Goal: Transaction & Acquisition: Purchase product/service

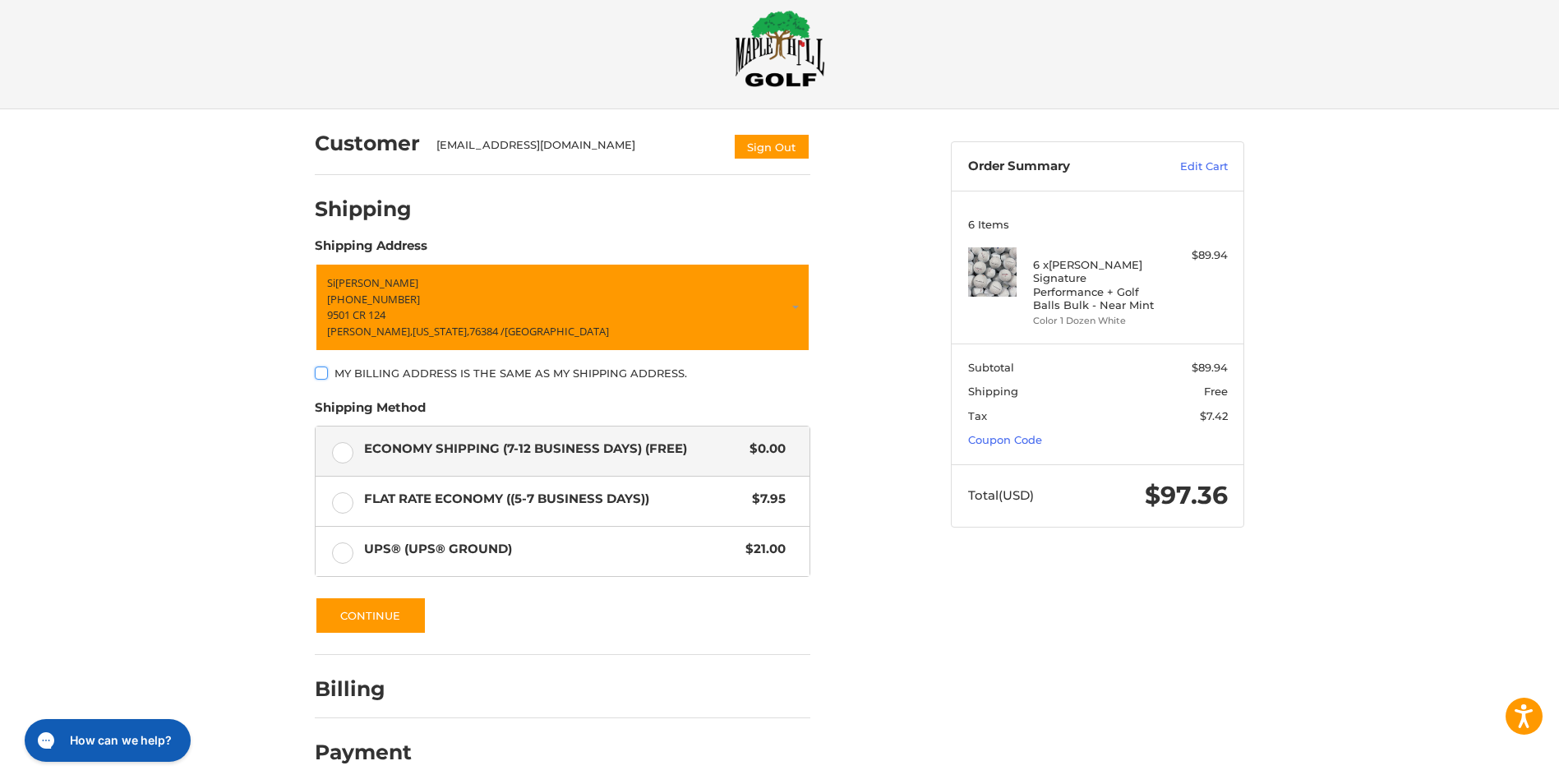
scroll to position [34, 0]
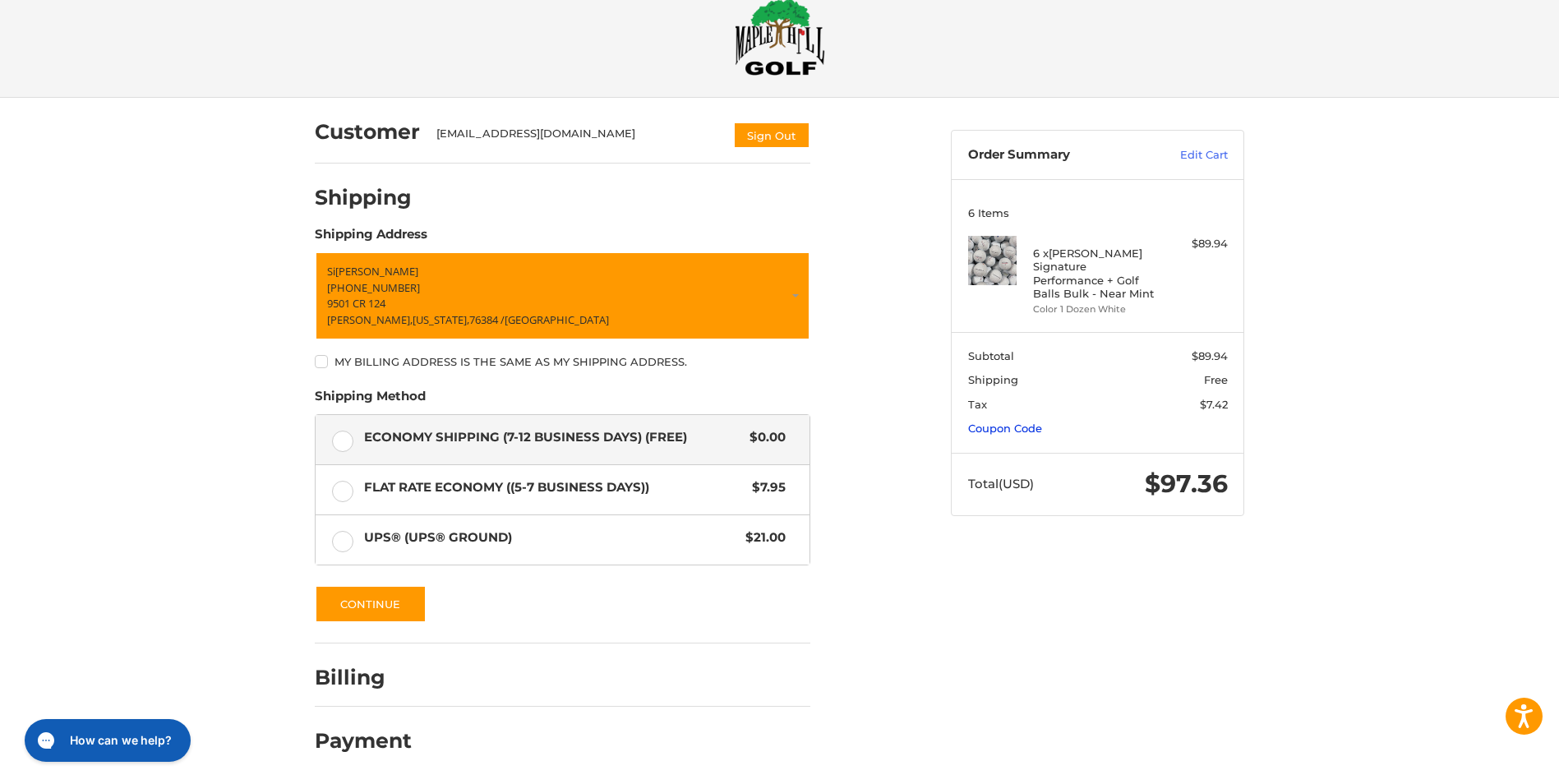
click at [991, 421] on link "Coupon Code" at bounding box center [1005, 428] width 74 height 13
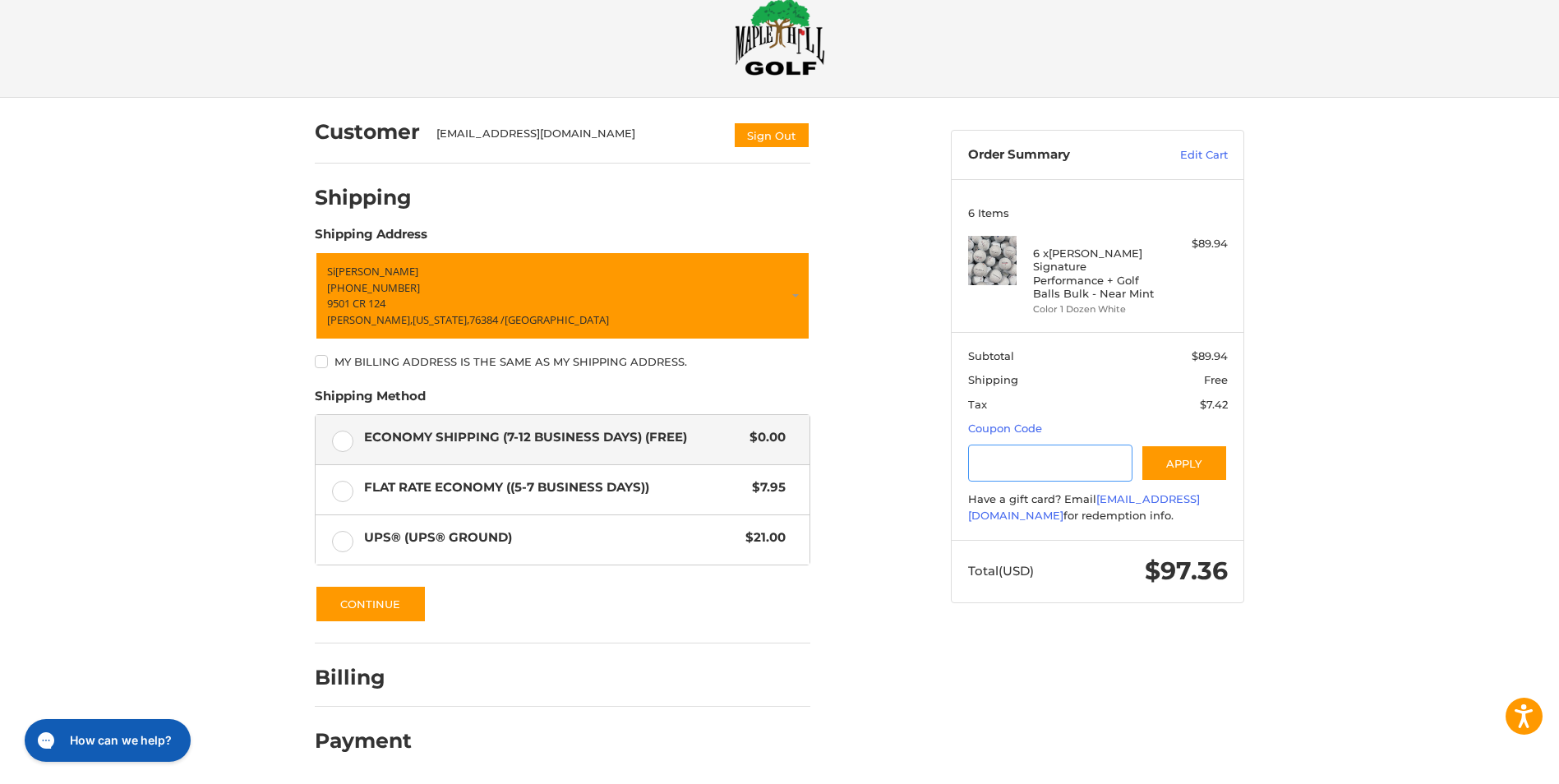
click at [1020, 452] on input "Gift Certificate or Coupon Code" at bounding box center [1050, 463] width 165 height 37
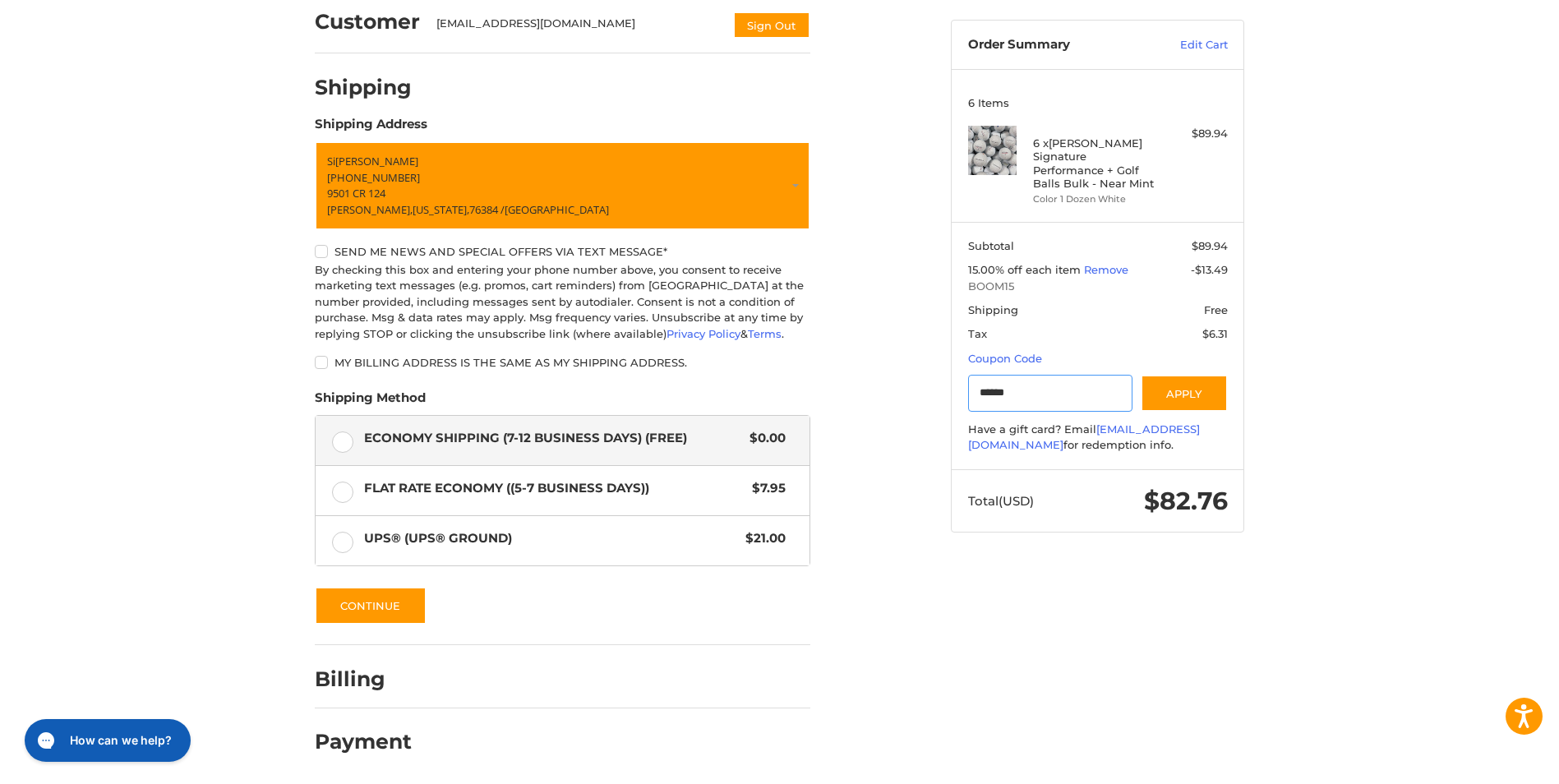
scroll to position [145, 0]
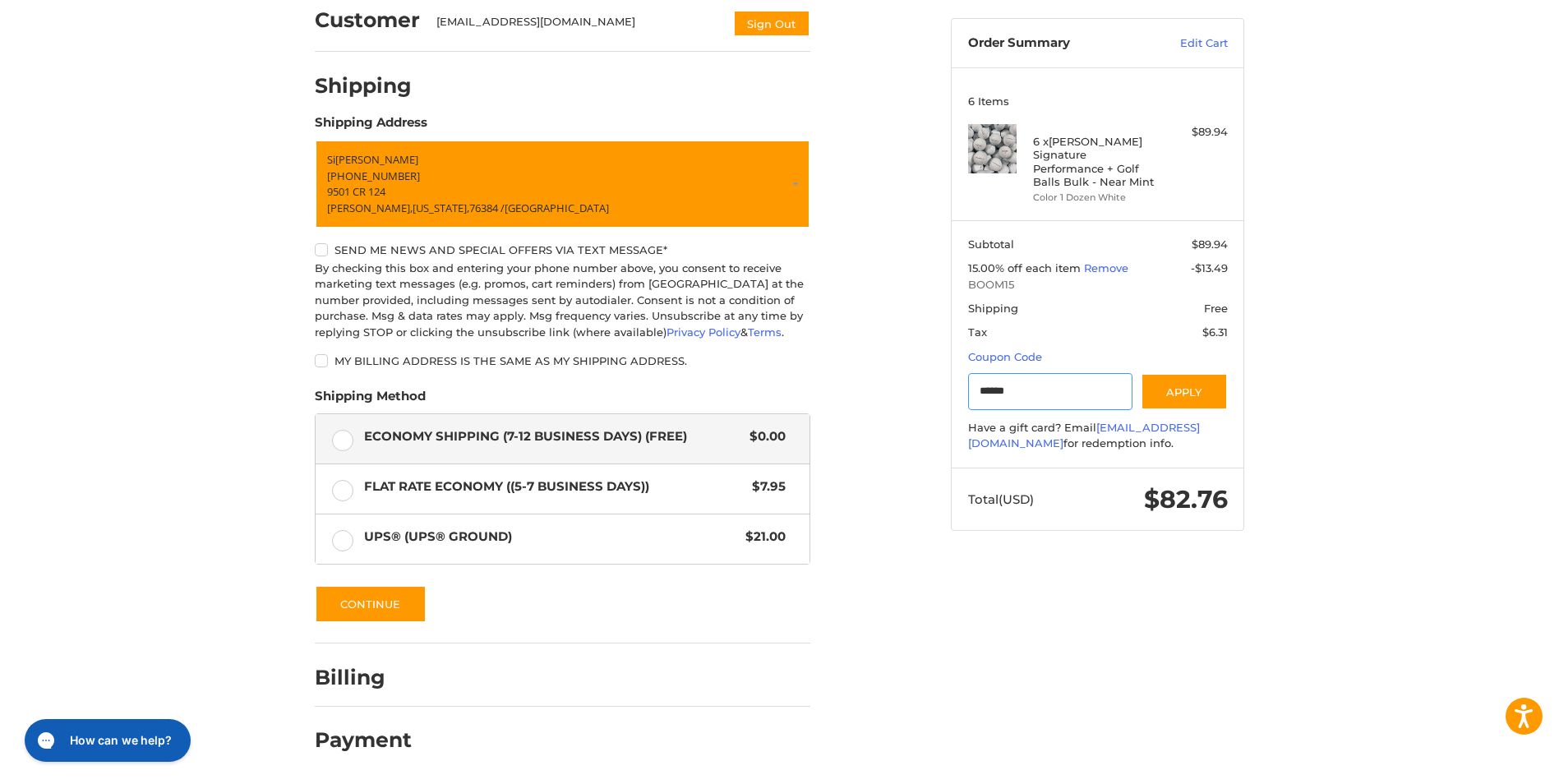
drag, startPoint x: 1053, startPoint y: 376, endPoint x: 935, endPoint y: 376, distance: 118.0
click at [941, 374] on aside "Order Summary Edit Cart 6 Items 6 x [PERSON_NAME] Signature Performance + Golf …" at bounding box center [1098, 266] width 318 height 560
type input "********"
drag, startPoint x: 1147, startPoint y: 394, endPoint x: 1152, endPoint y: 385, distance: 10.3
click at [1148, 391] on button "Apply" at bounding box center [1184, 391] width 87 height 37
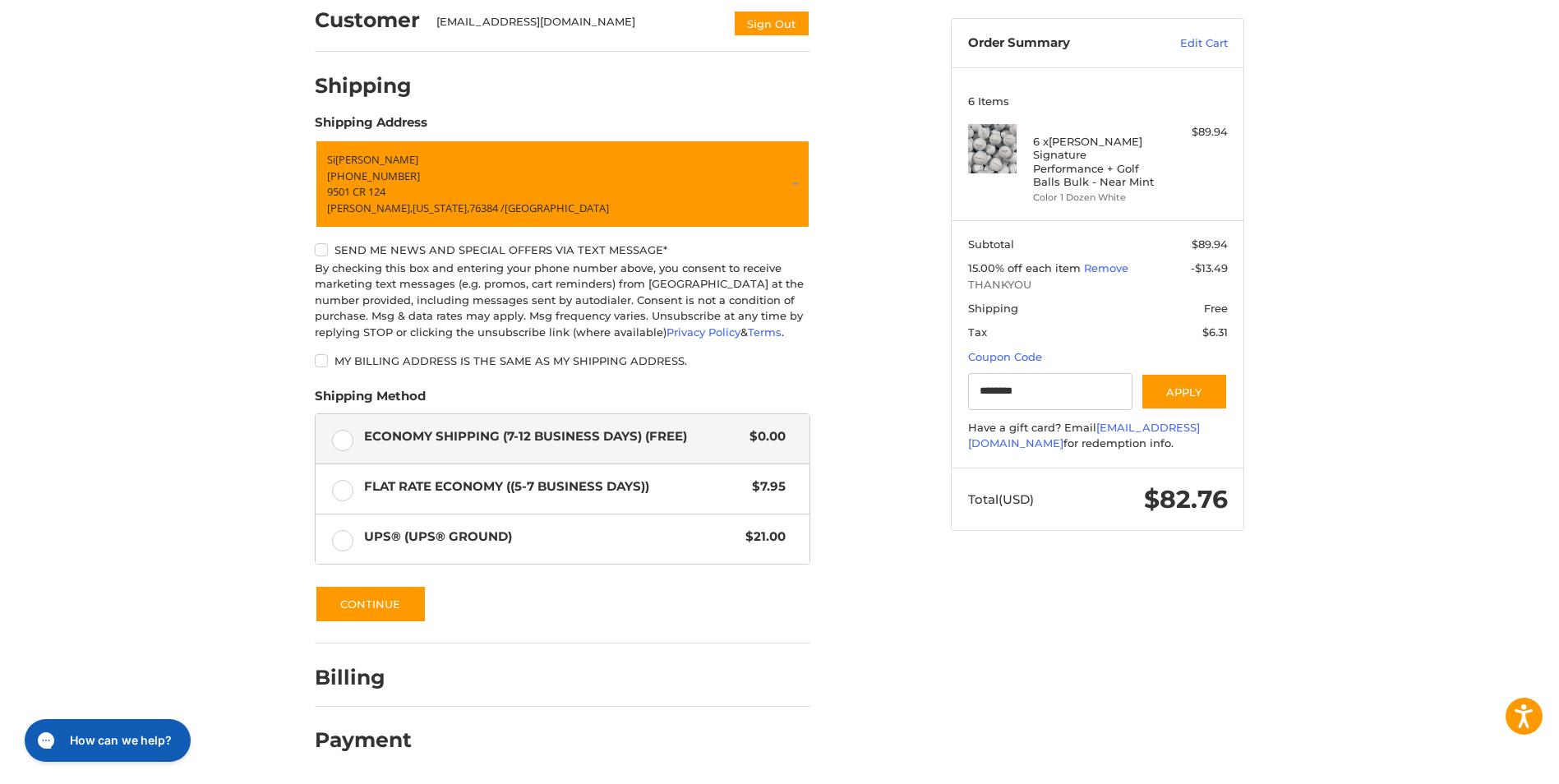
click at [376, 625] on li "Shipping Shipping Address Si [PERSON_NAME] +1 9404738553 [STREET_ADDRESS][US_ST…" at bounding box center [562, 347] width 495 height 592
click at [380, 610] on button "Continue" at bounding box center [370, 604] width 111 height 38
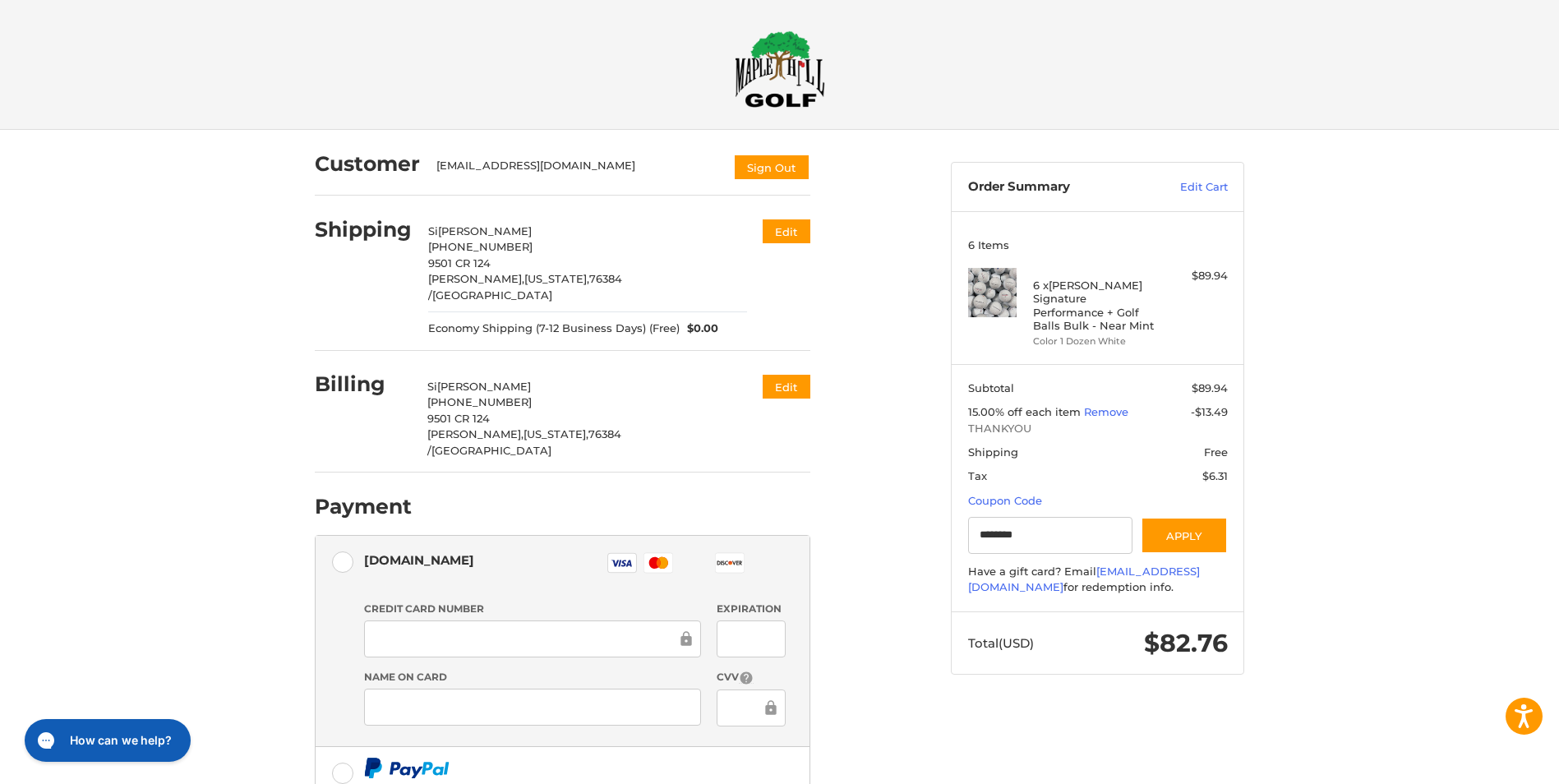
scroll to position [0, 0]
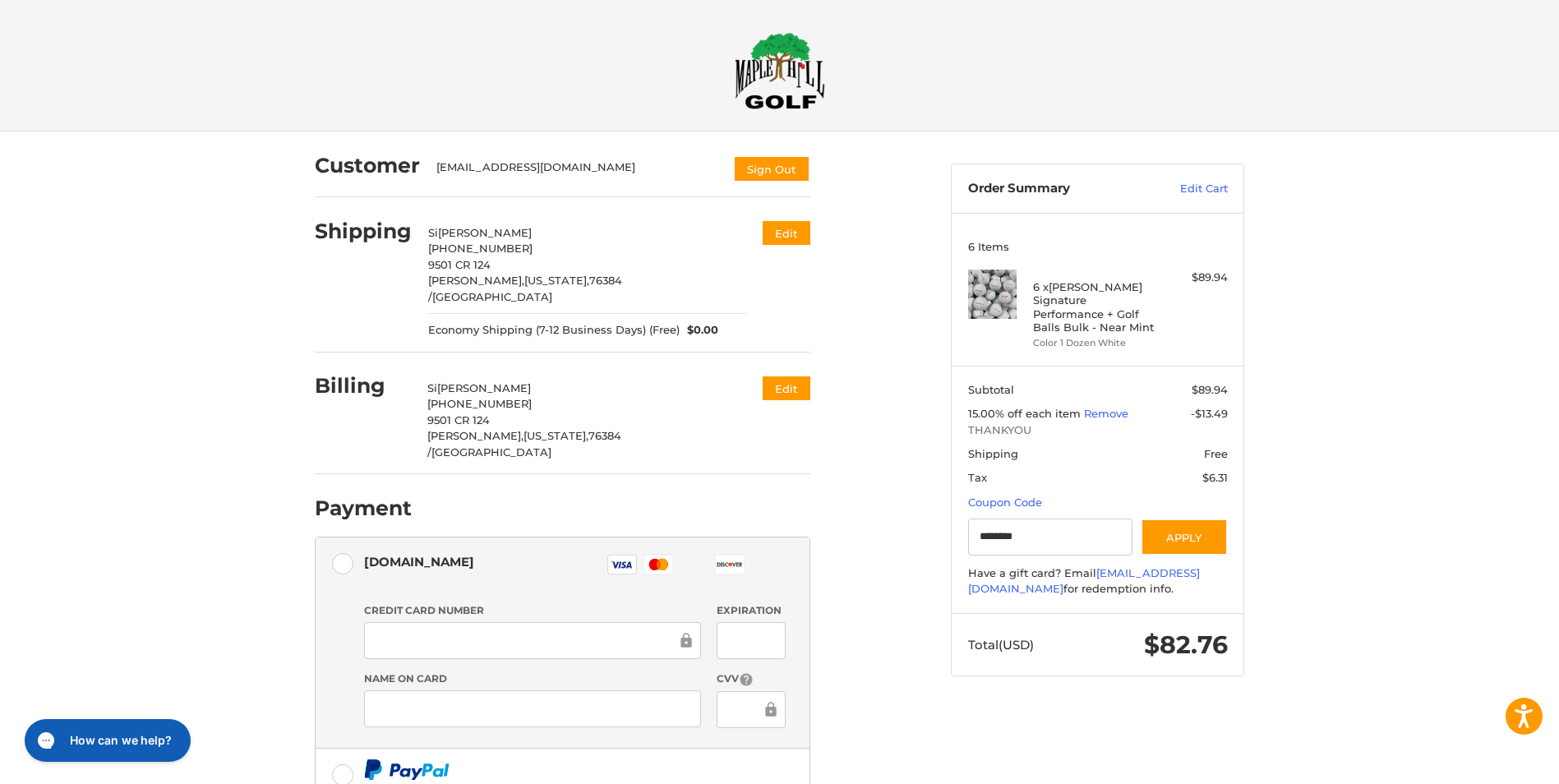
click at [782, 75] on img at bounding box center [780, 71] width 90 height 77
